Goal: Transaction & Acquisition: Purchase product/service

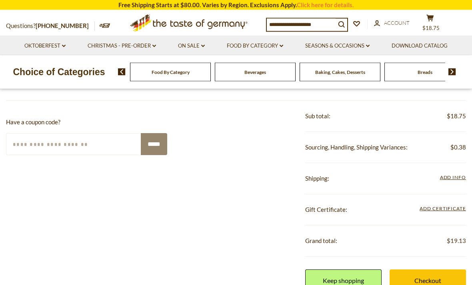
scroll to position [156, 0]
click at [451, 182] on div "**********" at bounding box center [385, 178] width 161 height 31
click at [447, 175] on span "Add Info" at bounding box center [453, 177] width 26 height 6
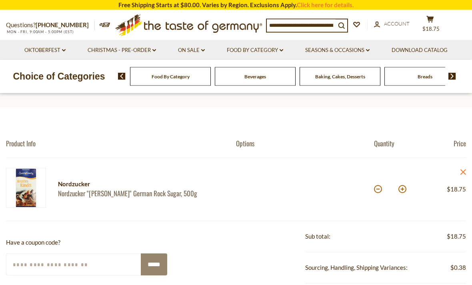
scroll to position [32, 0]
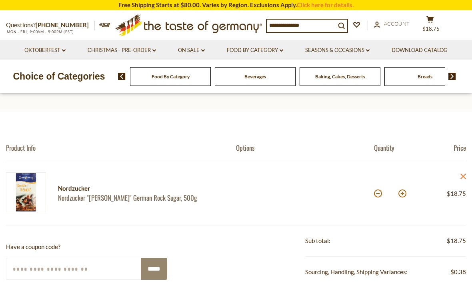
click at [73, 195] on link "Nordzucker "[PERSON_NAME]" German Rock Sugar, 500g" at bounding box center [140, 198] width 164 height 8
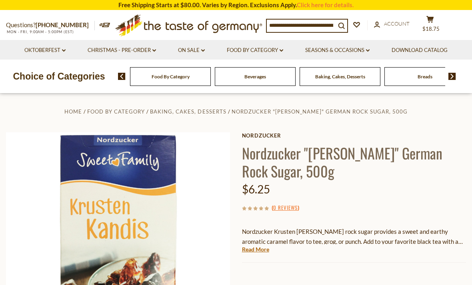
click at [431, 27] on span "$18.75" at bounding box center [431, 29] width 17 height 6
